Goal: Transaction & Acquisition: Purchase product/service

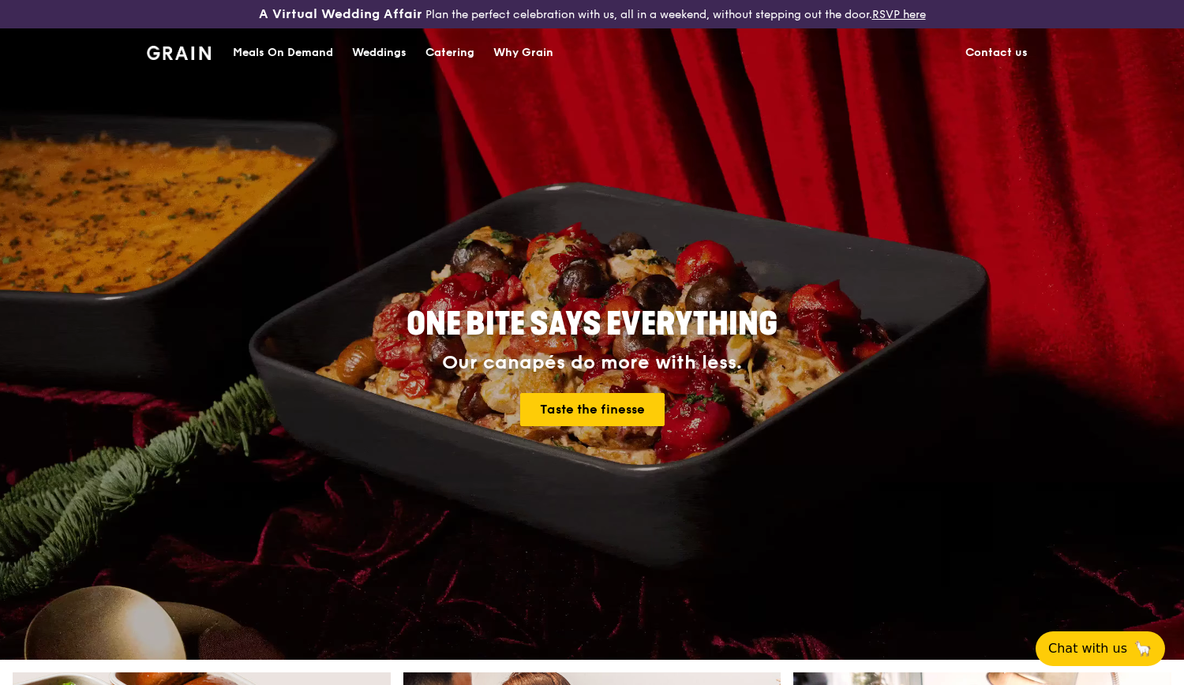
click at [461, 53] on div "Catering" at bounding box center [449, 52] width 49 height 47
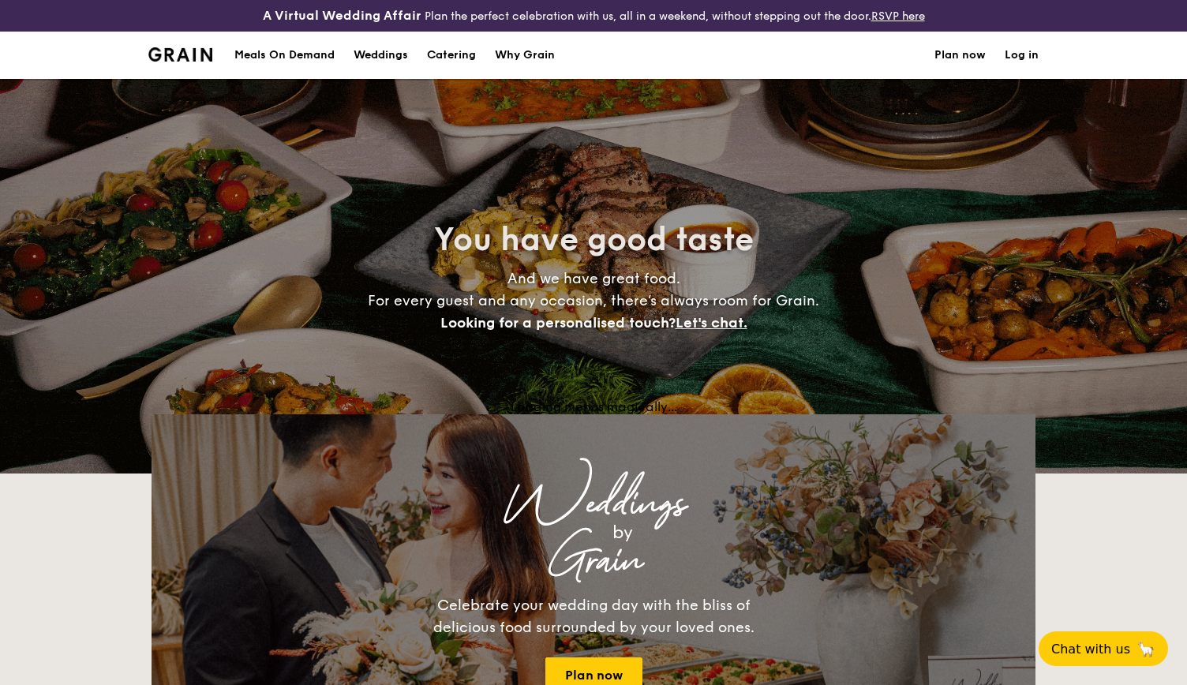
select select
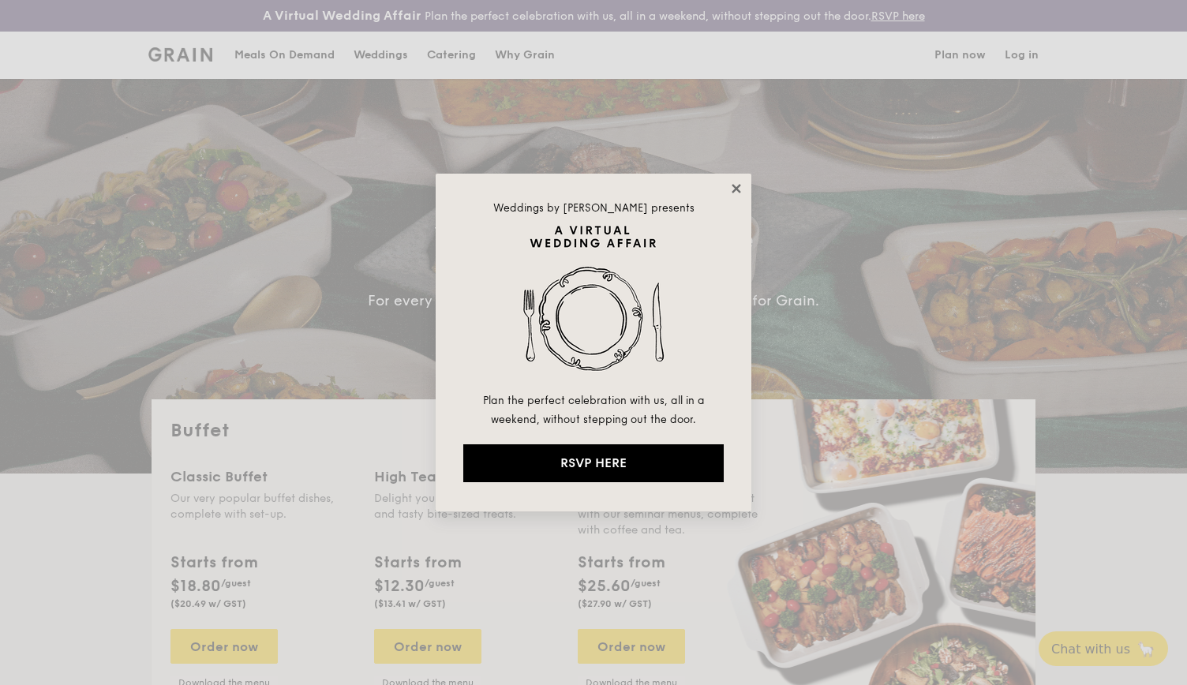
click at [733, 185] on icon at bounding box center [736, 188] width 9 height 9
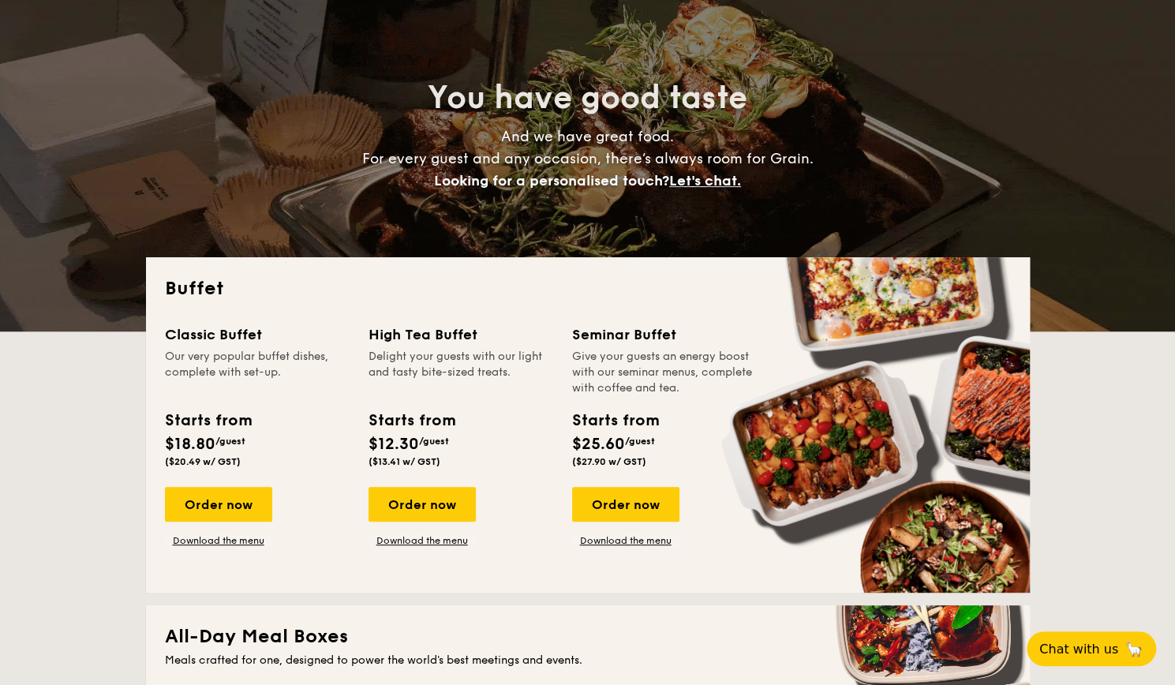
scroll to position [158, 0]
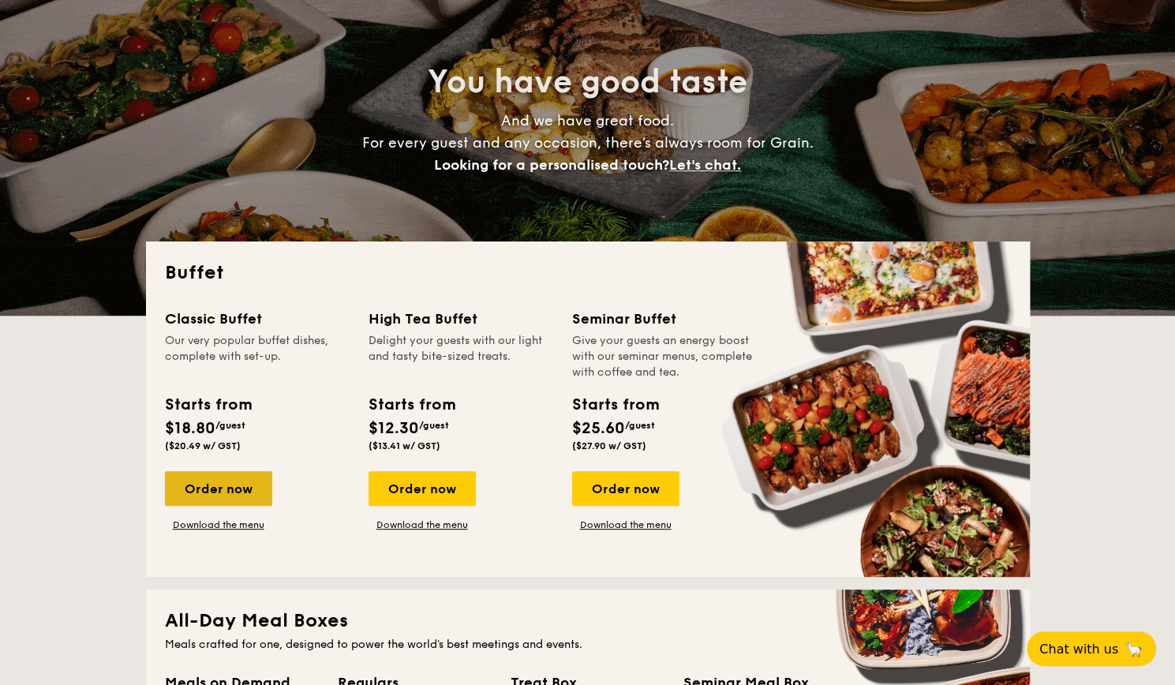
click at [238, 493] on div "Order now" at bounding box center [218, 488] width 107 height 35
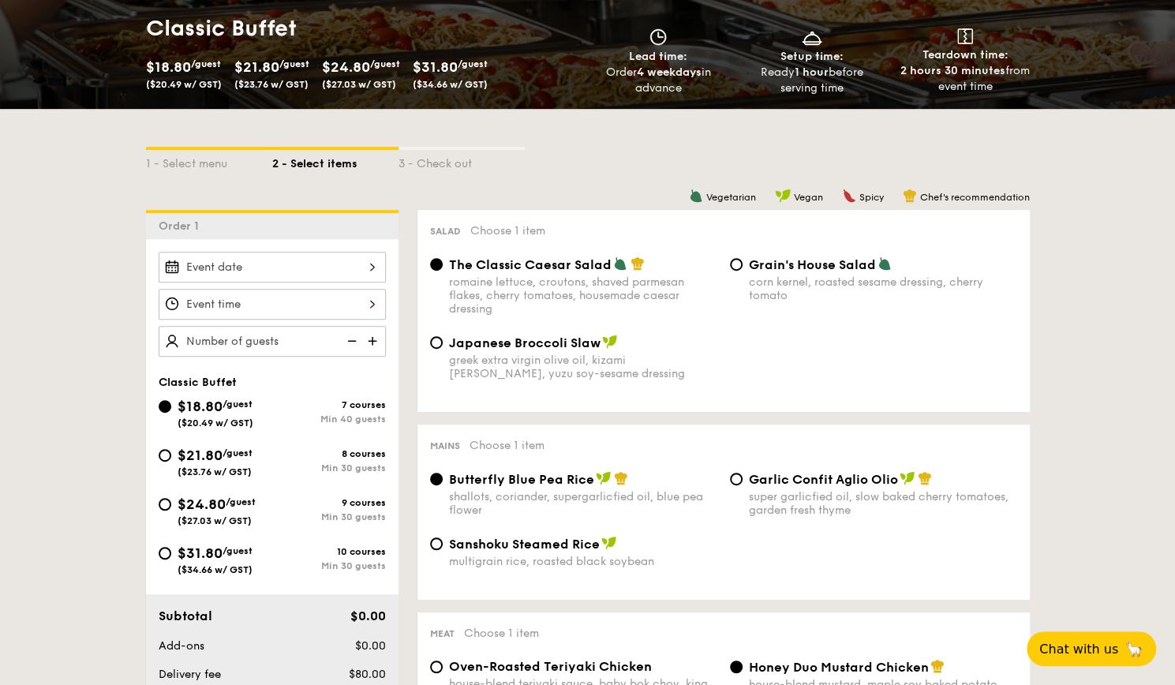
scroll to position [316, 0]
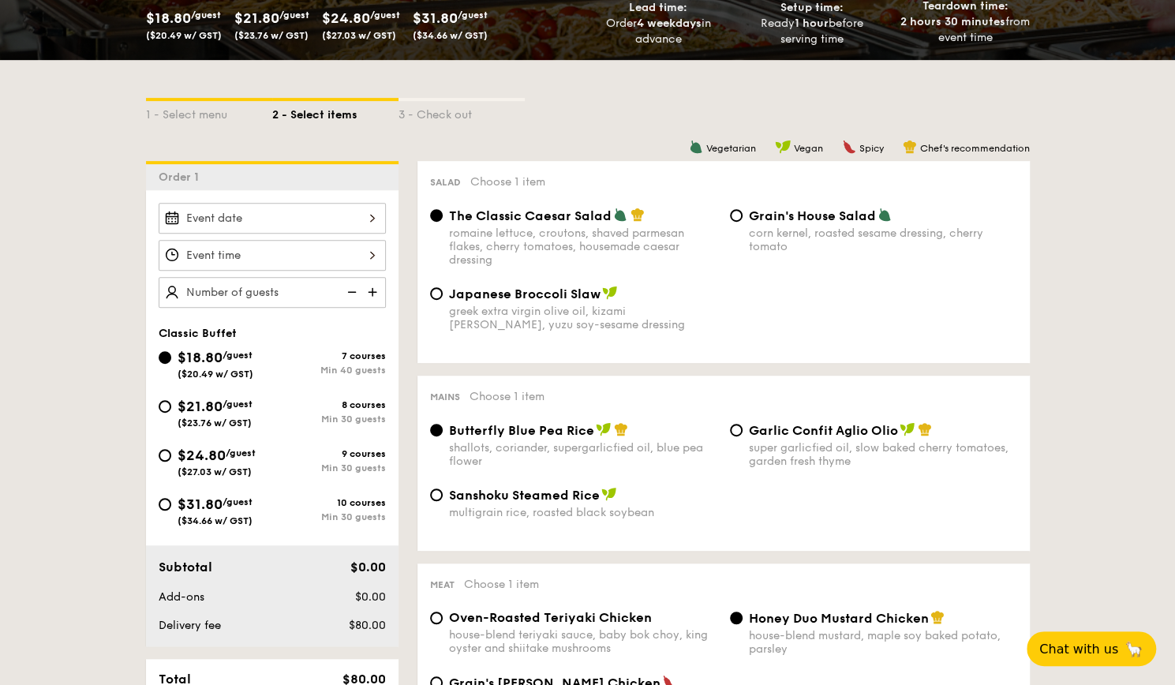
click at [200, 411] on span "$21.80" at bounding box center [200, 406] width 45 height 17
click at [171, 411] on input "$21.80 /guest ($23.76 w/ GST) 8 courses Min 30 guests" at bounding box center [165, 406] width 13 height 13
radio input "true"
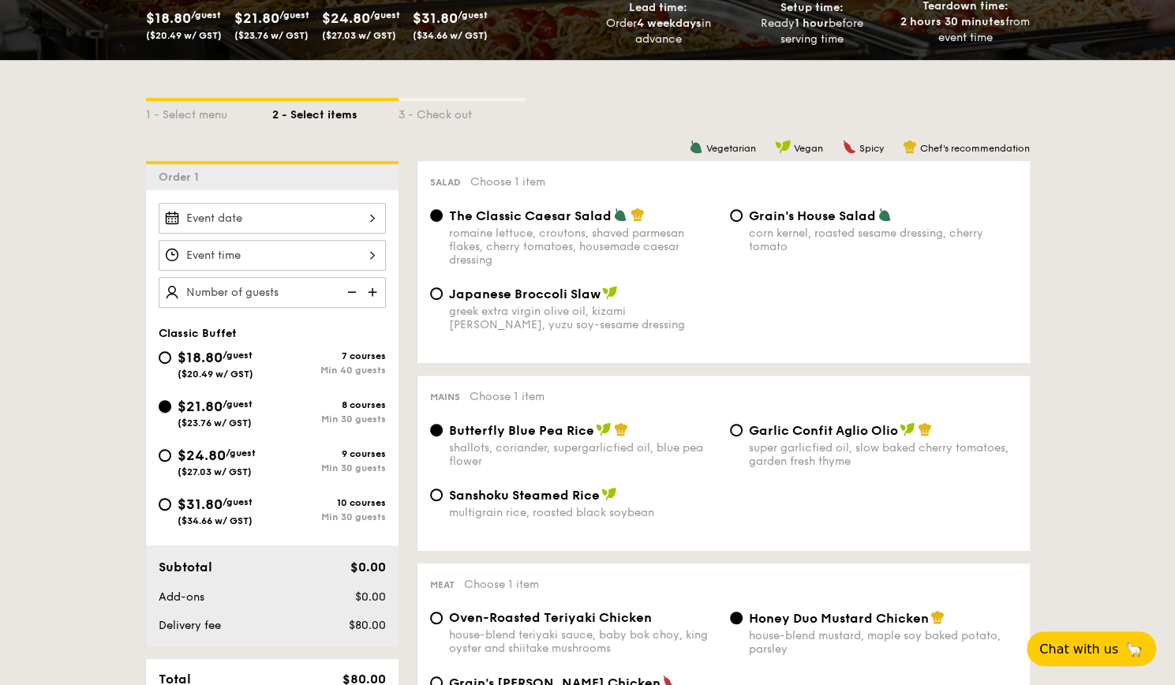
radio input "true"
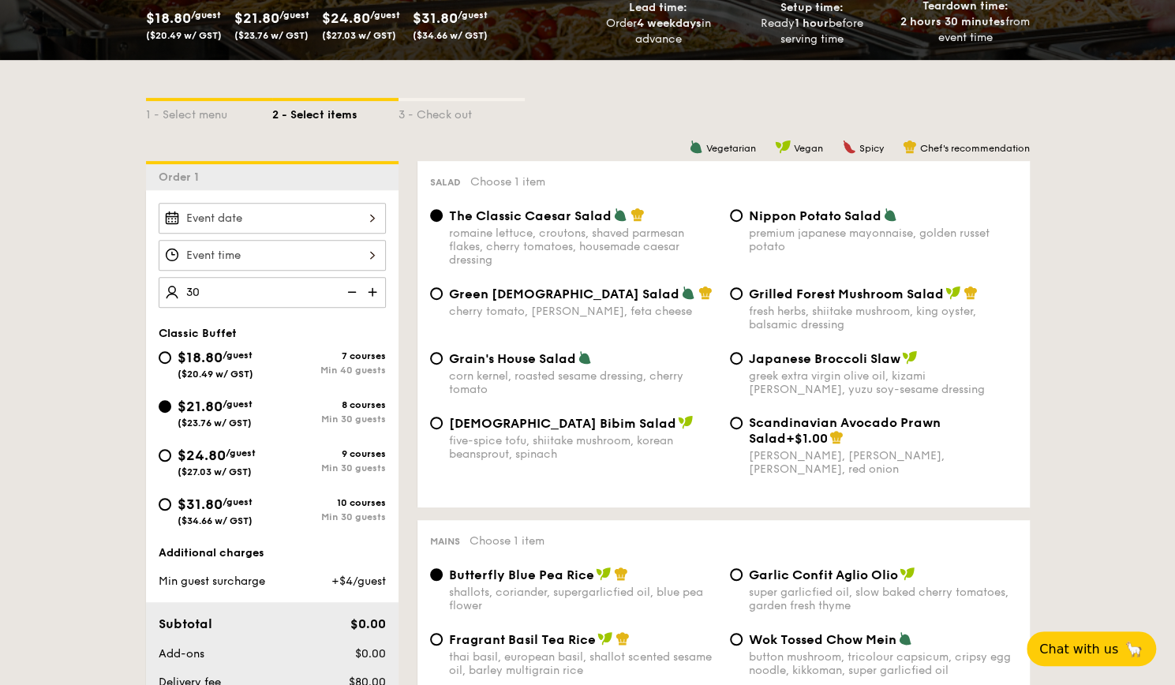
type input "30 guests"
click at [272, 240] on div at bounding box center [272, 255] width 227 height 31
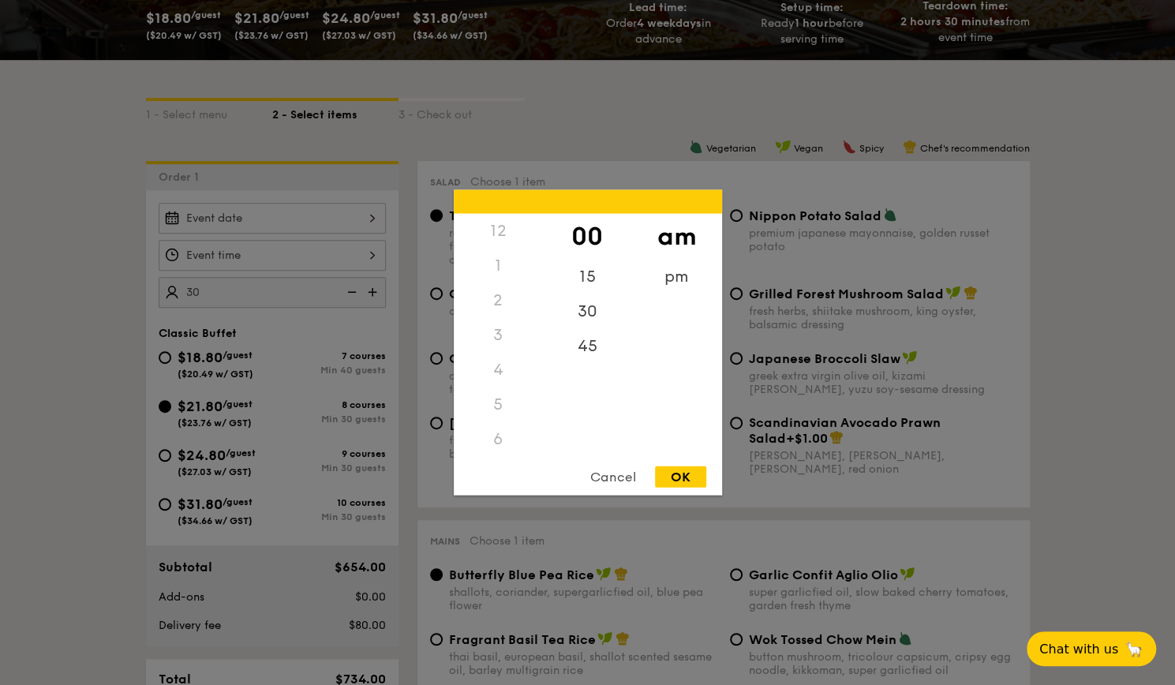
scroll to position [186, 0]
click at [605, 312] on div "30" at bounding box center [587, 317] width 89 height 46
click at [683, 478] on div "OK" at bounding box center [680, 476] width 51 height 21
type input "11:30AM"
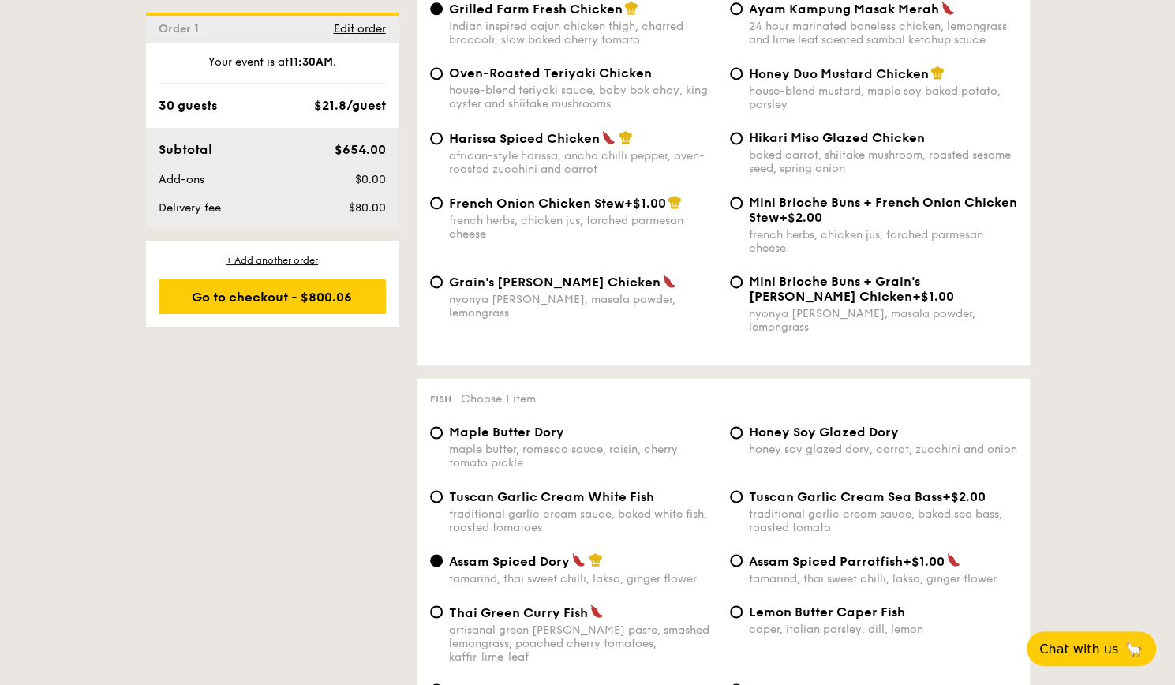
scroll to position [868, 0]
